Goal: Information Seeking & Learning: Learn about a topic

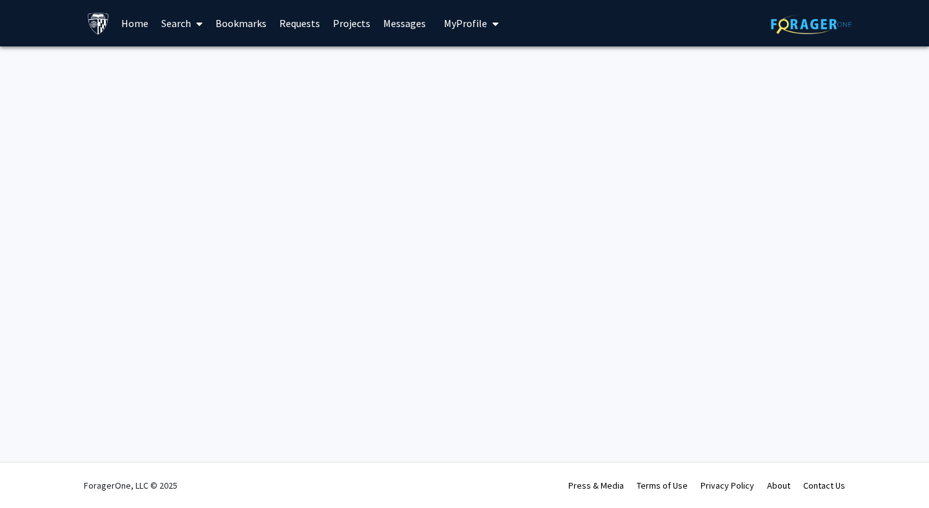
click at [350, 22] on link "Projects" at bounding box center [351, 23] width 50 height 45
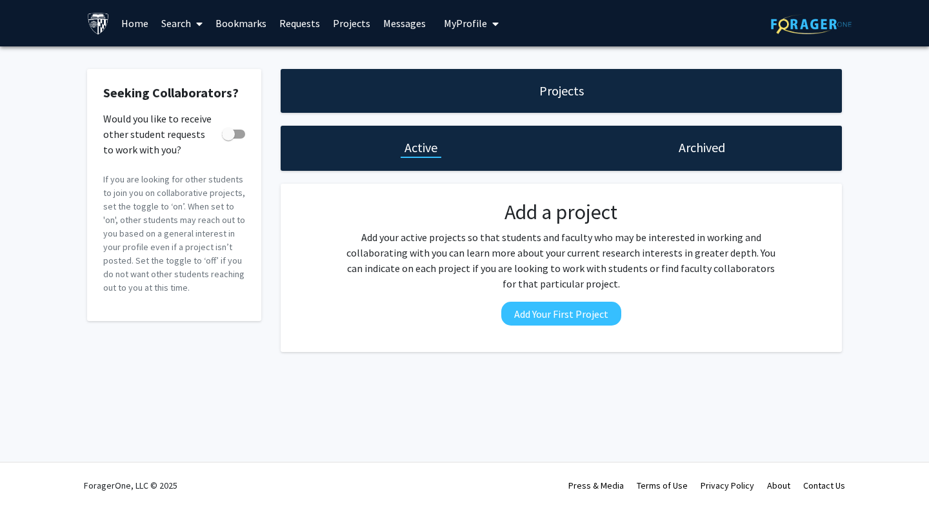
click at [182, 20] on link "Search" at bounding box center [182, 23] width 54 height 45
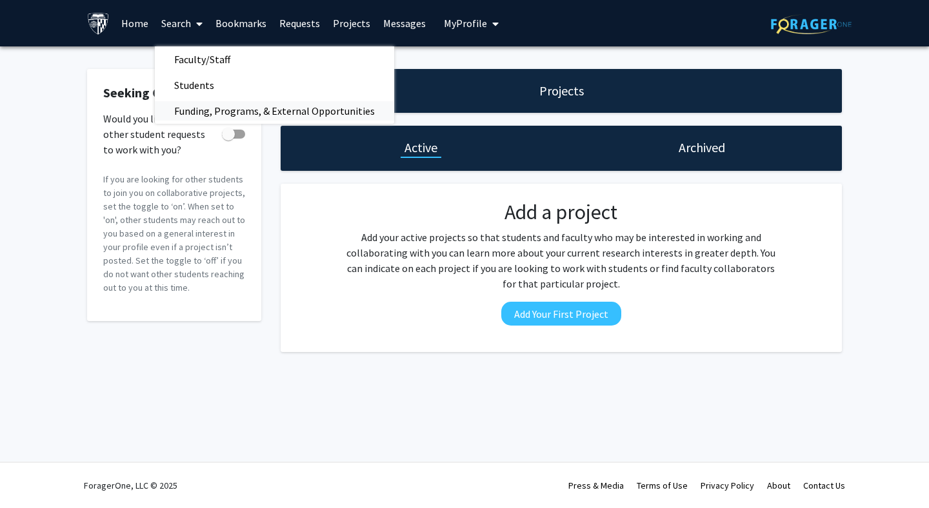
click at [202, 115] on span "Funding, Programs, & External Opportunities" at bounding box center [274, 111] width 239 height 26
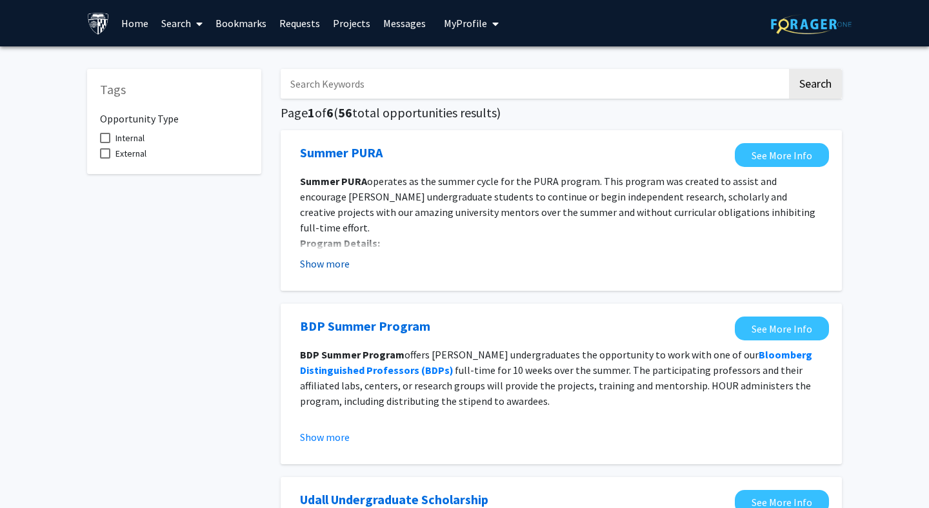
click at [326, 265] on button "Show more" at bounding box center [325, 263] width 50 height 15
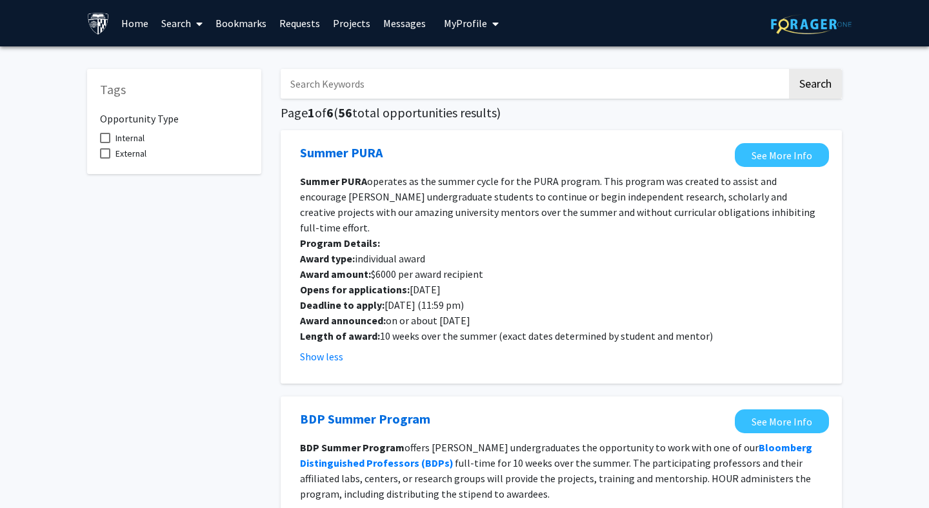
click at [191, 24] on link "Search" at bounding box center [182, 23] width 54 height 45
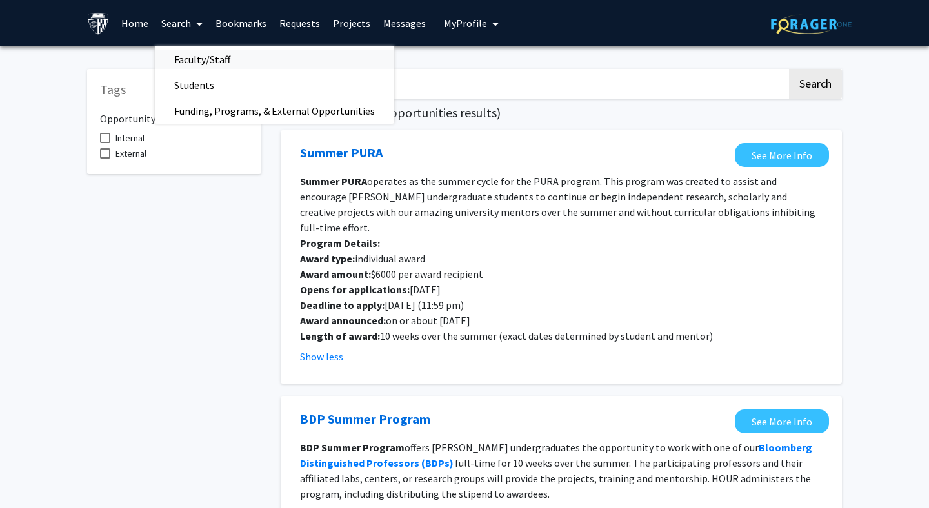
click at [200, 56] on span "Faculty/Staff" at bounding box center [202, 59] width 95 height 26
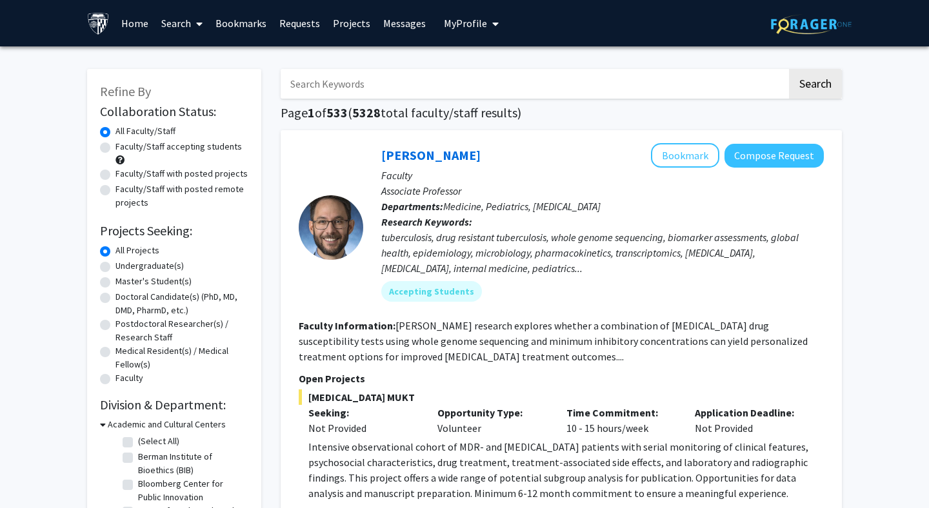
click at [143, 283] on label "Master's Student(s)" at bounding box center [153, 282] width 76 height 14
click at [124, 283] on input "Master's Student(s)" at bounding box center [119, 279] width 8 height 8
radio input "true"
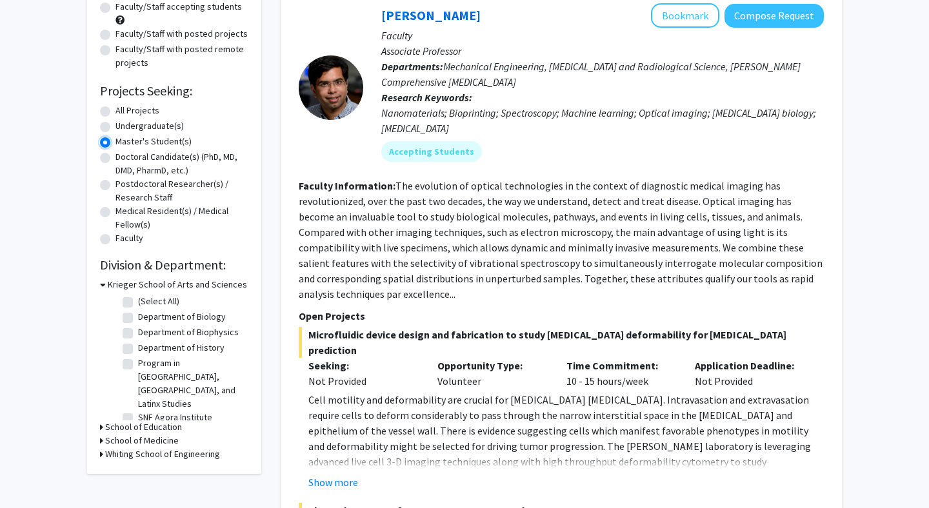
scroll to position [165, 0]
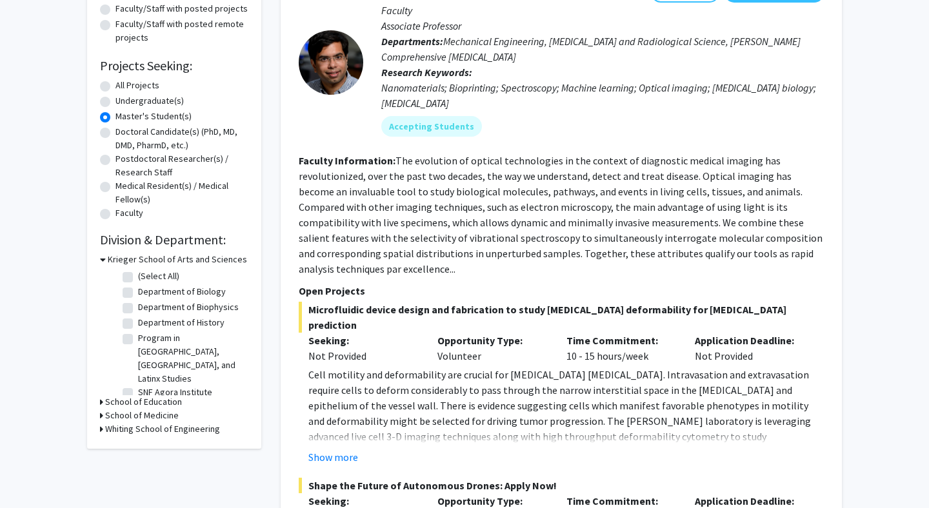
click at [137, 83] on label "All Projects" at bounding box center [137, 86] width 44 height 14
click at [124, 83] on input "All Projects" at bounding box center [119, 83] width 8 height 8
radio input "true"
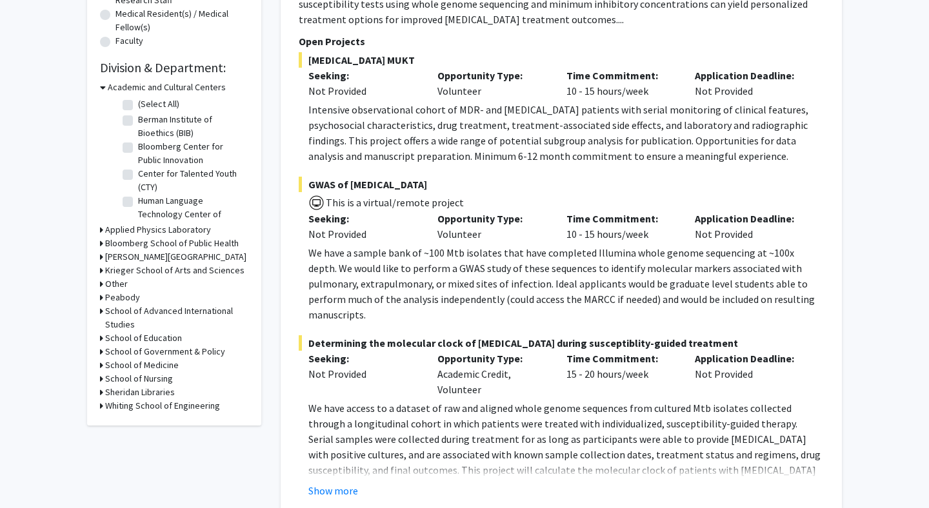
scroll to position [388, 0]
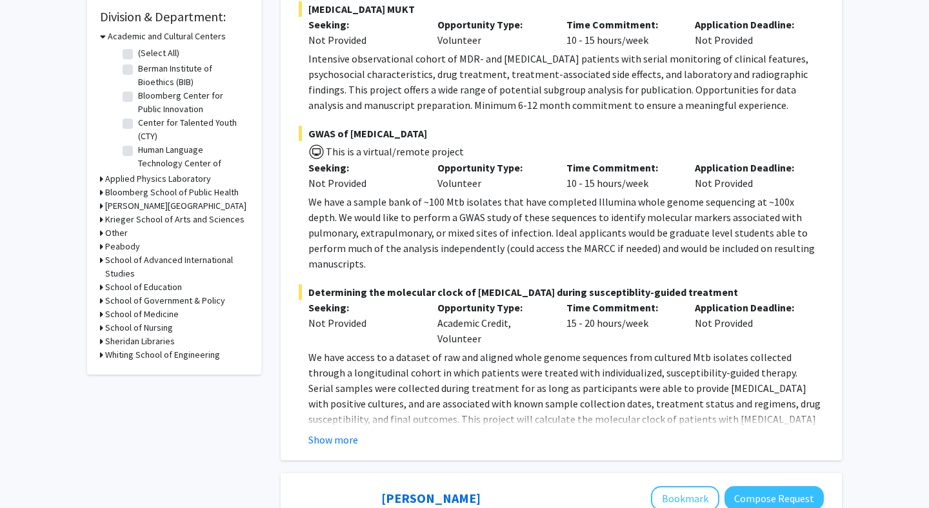
click at [138, 260] on h3 "School of Advanced International Studies" at bounding box center [176, 266] width 143 height 27
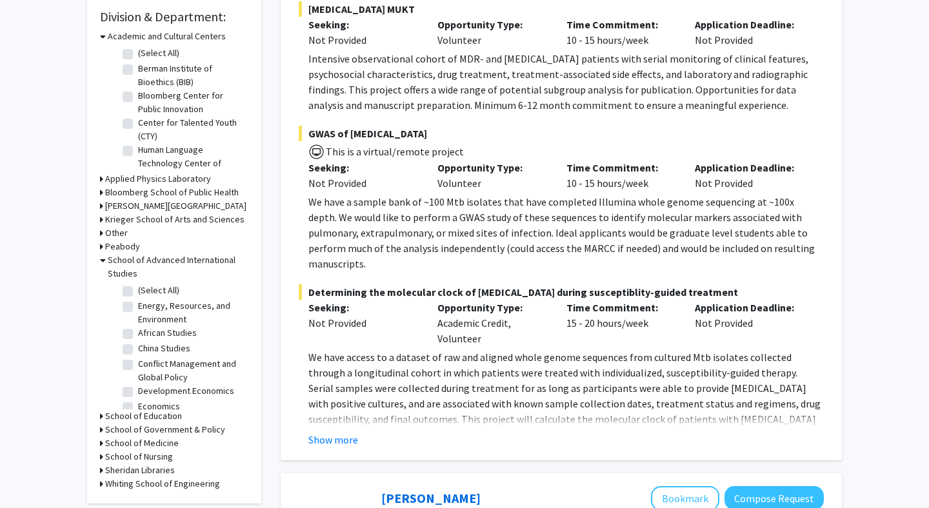
click at [134, 289] on fg-checkbox "(Select All) (Select All)" at bounding box center [184, 291] width 123 height 15
click at [138, 290] on label "(Select All)" at bounding box center [158, 291] width 41 height 14
click at [138, 290] on input "(Select All)" at bounding box center [142, 288] width 8 height 8
checkbox input "true"
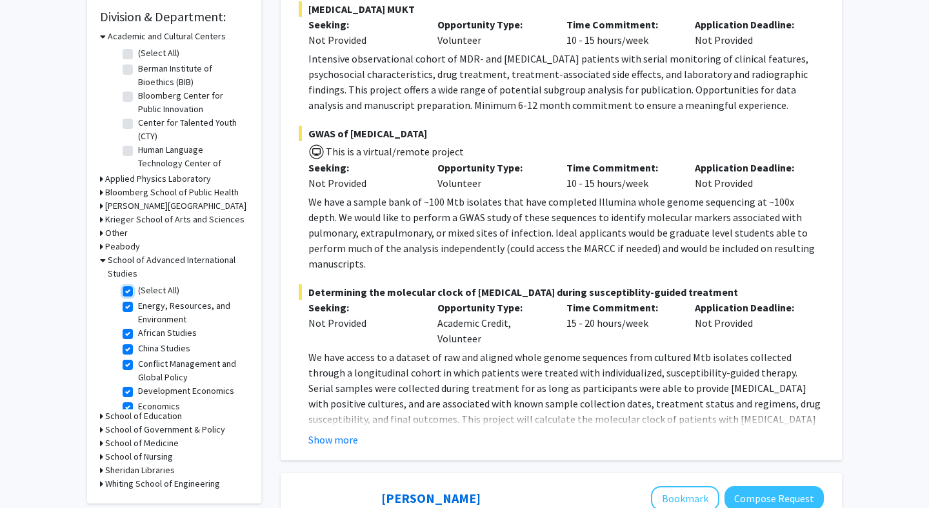
checkbox input "true"
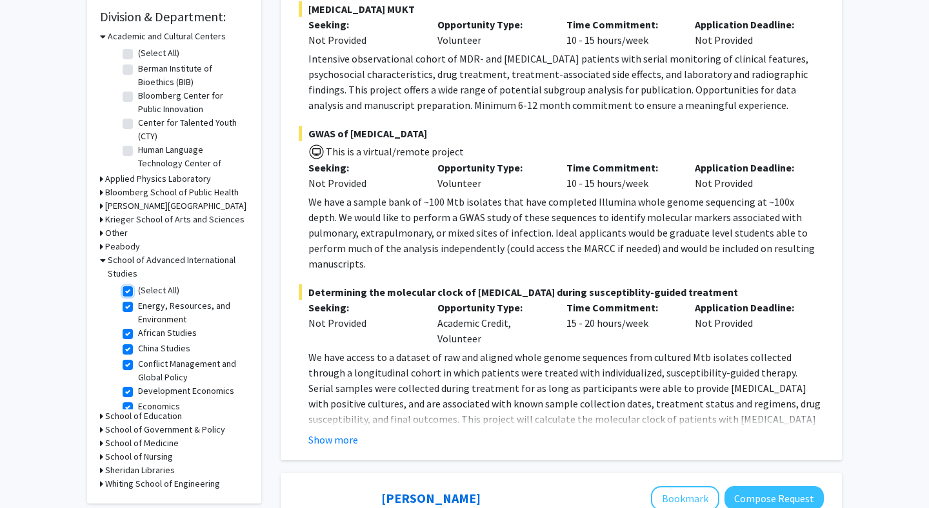
checkbox input "true"
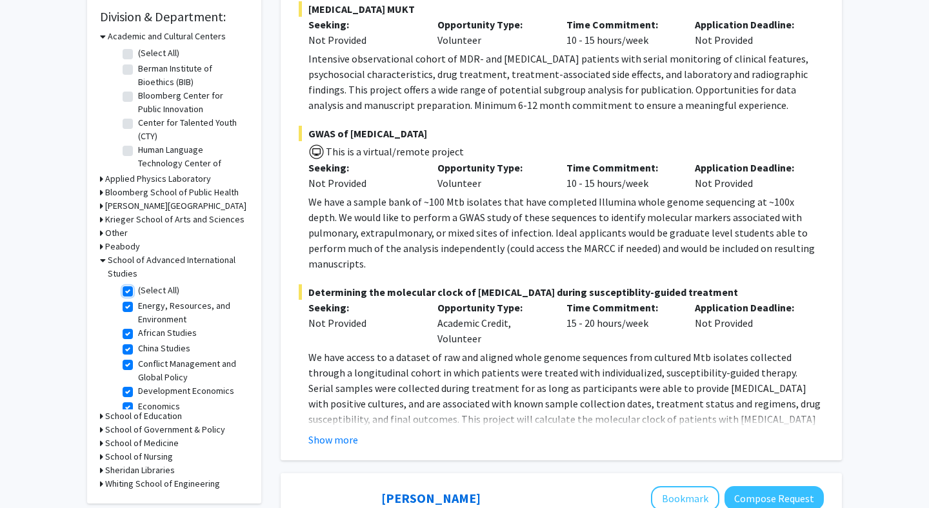
checkbox input "true"
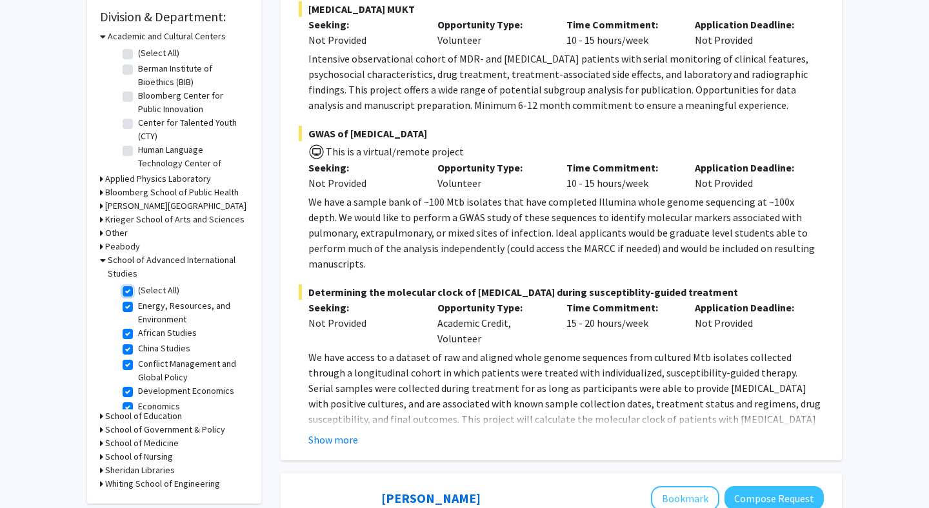
checkbox input "true"
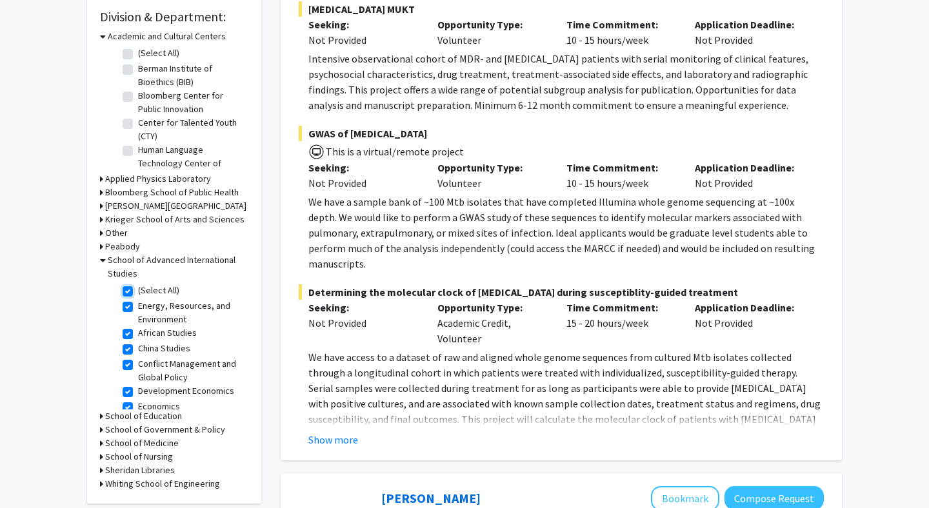
checkbox input "true"
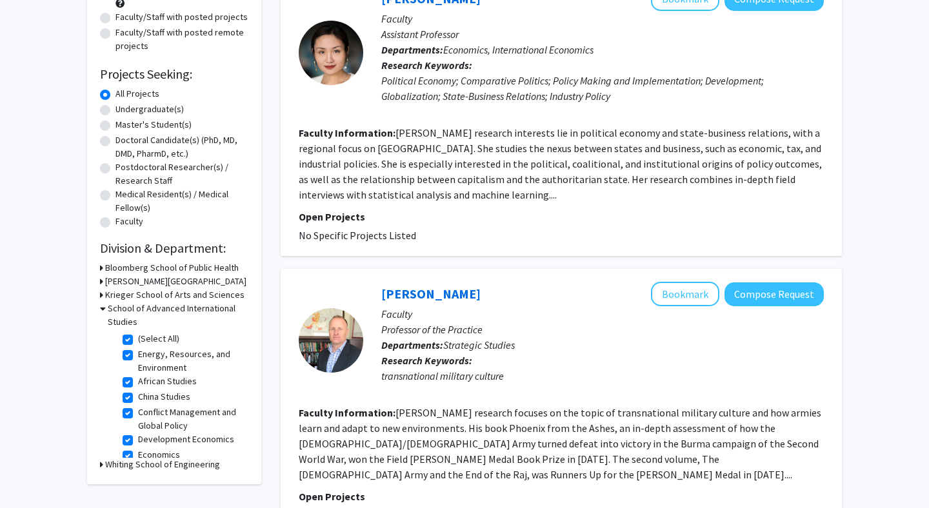
scroll to position [57, 0]
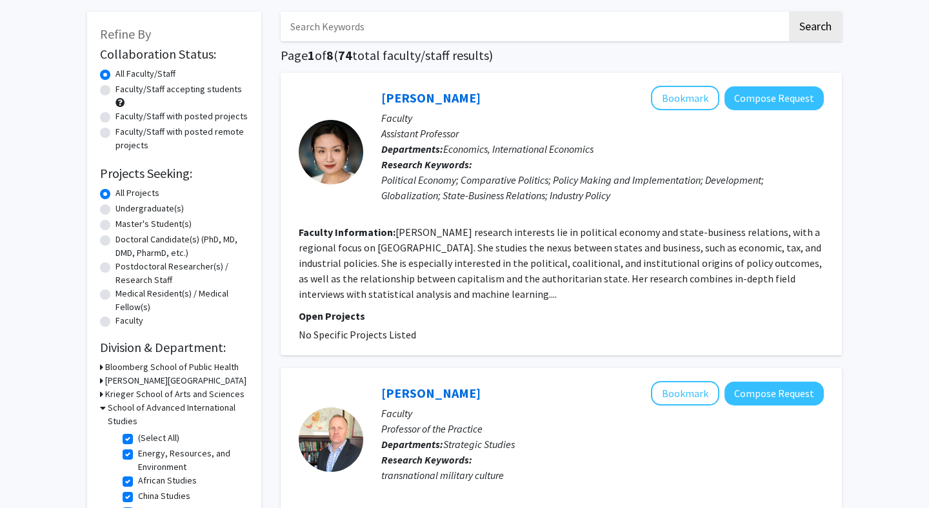
click at [184, 91] on label "Faculty/Staff accepting students" at bounding box center [178, 90] width 126 height 14
click at [124, 91] on input "Faculty/Staff accepting students" at bounding box center [119, 87] width 8 height 8
radio input "true"
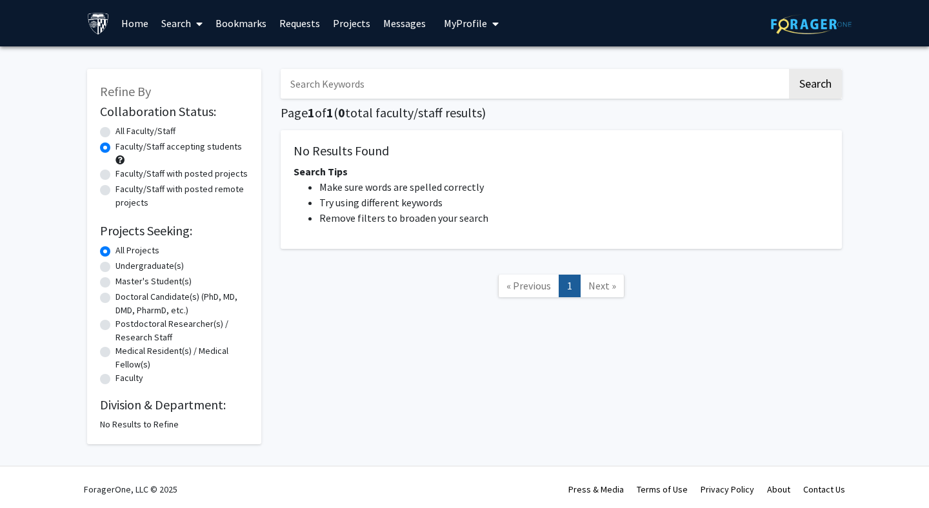
click at [179, 180] on label "Faculty/Staff with posted projects" at bounding box center [181, 174] width 132 height 14
click at [124, 175] on input "Faculty/Staff with posted projects" at bounding box center [119, 171] width 8 height 8
radio input "true"
click at [171, 194] on label "Faculty/Staff with posted remote projects" at bounding box center [181, 195] width 133 height 27
click at [124, 191] on input "Faculty/Staff with posted remote projects" at bounding box center [119, 186] width 8 height 8
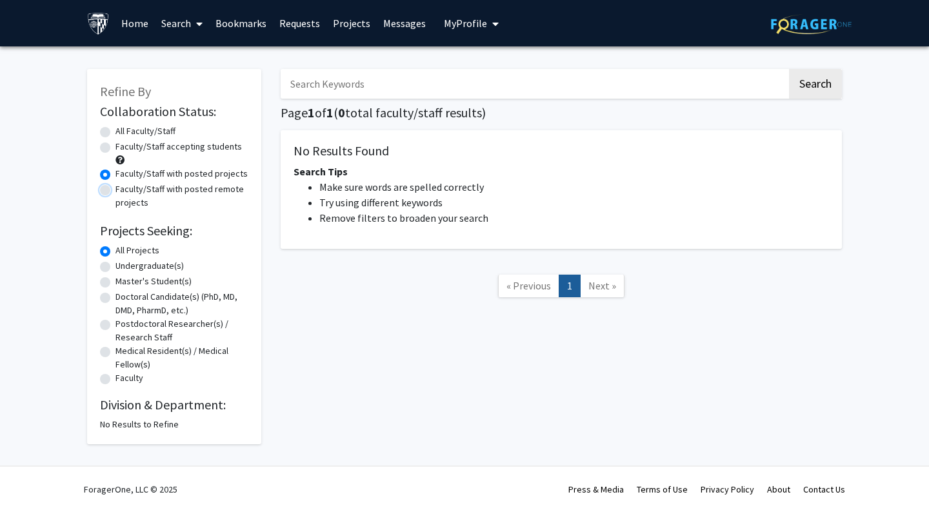
radio input "true"
